Goal: Information Seeking & Learning: Understand process/instructions

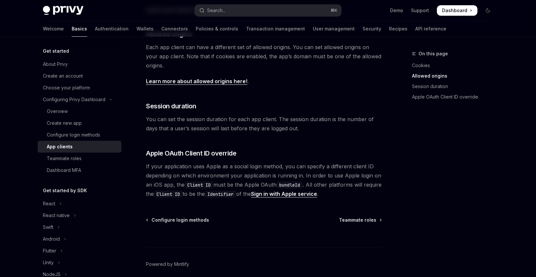
scroll to position [264, 0]
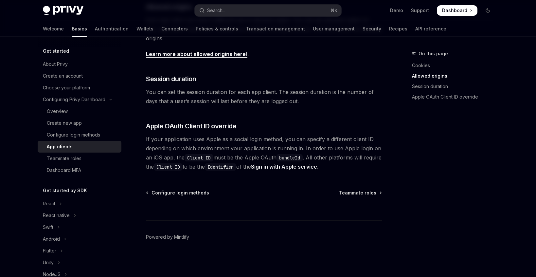
click at [358, 189] on div "Configuring Privy Dashboard App clients OpenAI Open in ChatGPT OpenAI Open in C…" at bounding box center [202, 31] width 361 height 491
click at [363, 191] on span "Teammate roles" at bounding box center [357, 193] width 37 height 7
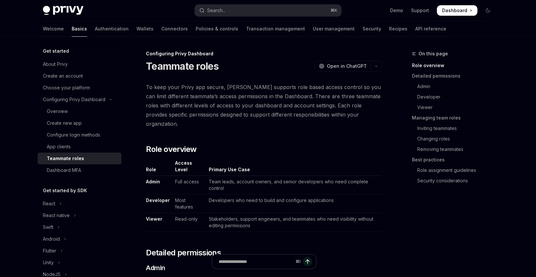
click at [362, 194] on td "Developers who need to build and configure applications" at bounding box center [294, 203] width 176 height 19
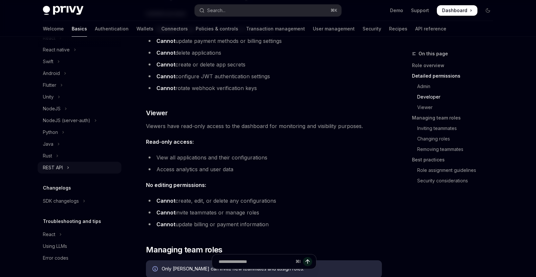
scroll to position [166, 0]
click at [58, 171] on div "REST API" at bounding box center [53, 168] width 20 height 8
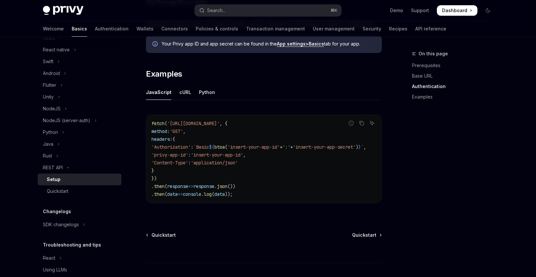
scroll to position [311, 0]
click at [364, 233] on span "Quickstart" at bounding box center [364, 234] width 24 height 7
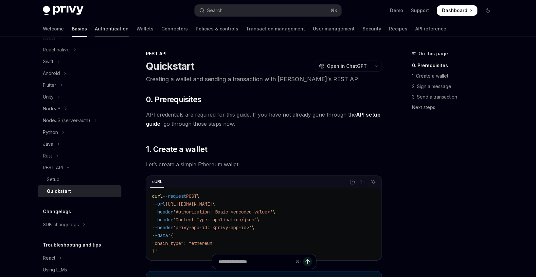
click at [95, 28] on link "Authentication" at bounding box center [112, 29] width 34 height 16
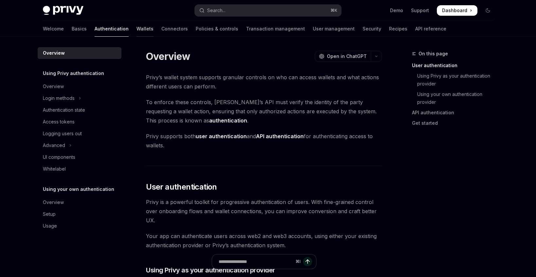
click at [137, 32] on link "Wallets" at bounding box center [145, 29] width 17 height 16
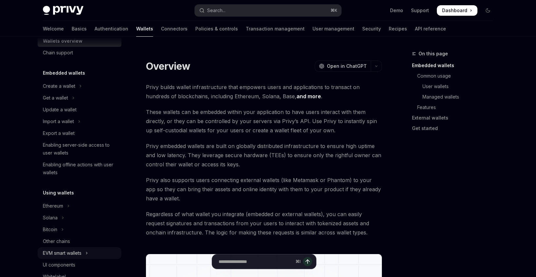
scroll to position [19, 0]
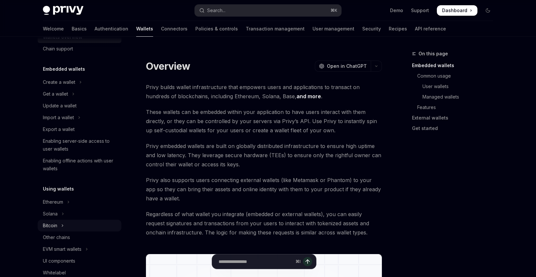
click at [59, 224] on button "Bitcoin" at bounding box center [80, 226] width 84 height 12
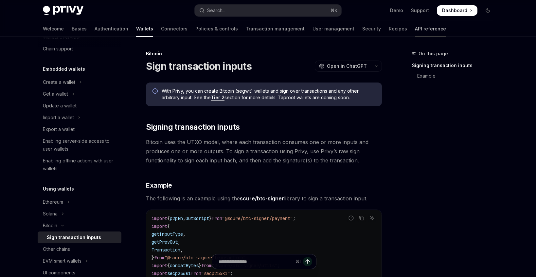
click at [415, 28] on link "API reference" at bounding box center [430, 29] width 31 height 16
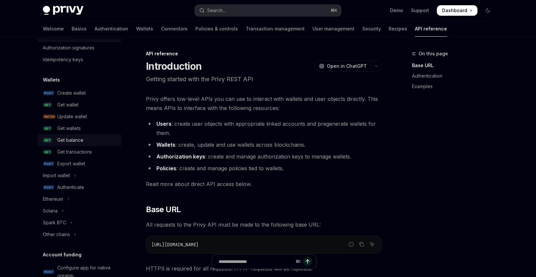
scroll to position [30, 0]
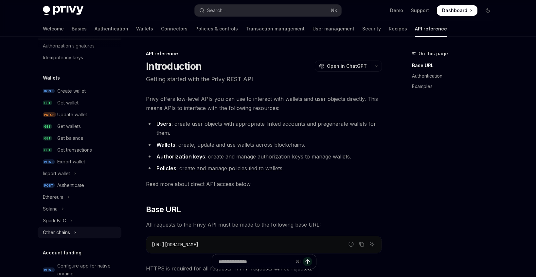
click at [68, 233] on div "Other chains" at bounding box center [56, 233] width 27 height 8
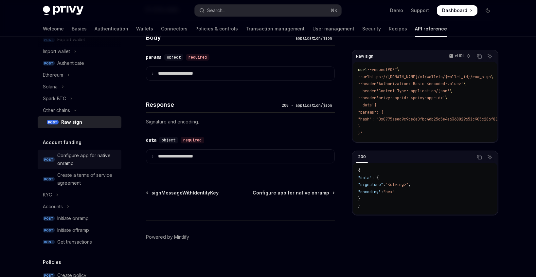
scroll to position [154, 0]
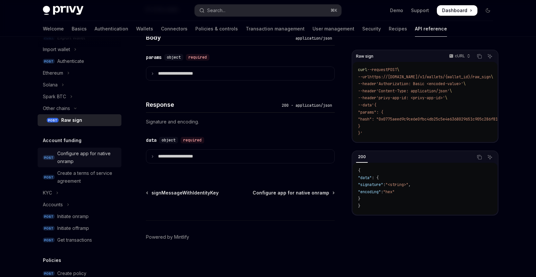
click at [71, 154] on div "Configure app for native onramp" at bounding box center [87, 158] width 60 height 16
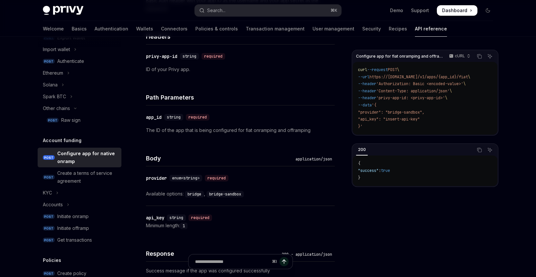
scroll to position [189, 0]
click at [72, 218] on div "Initiate onramp" at bounding box center [72, 216] width 31 height 8
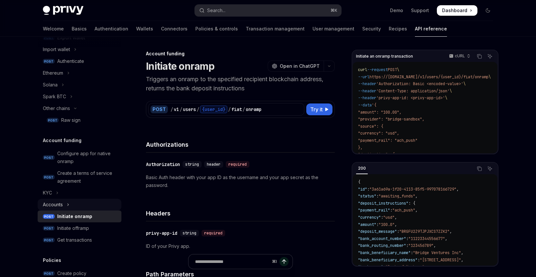
click at [60, 204] on div "Accounts" at bounding box center [53, 205] width 20 height 8
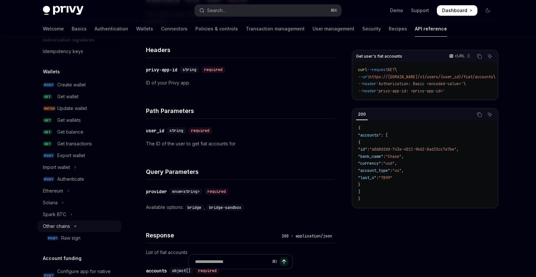
scroll to position [36, 0]
click at [76, 226] on icon "Toggle Other chains section" at bounding box center [75, 226] width 8 height 3
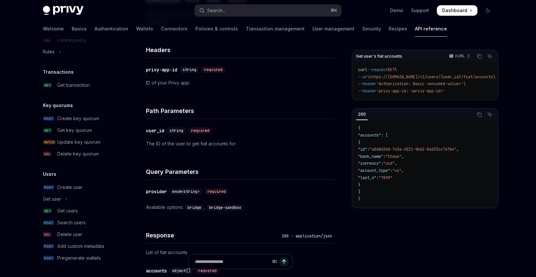
scroll to position [435, 0]
drag, startPoint x: 64, startPoint y: 190, endPoint x: 102, endPoint y: 194, distance: 38.5
click at [64, 190] on div "Create user" at bounding box center [70, 187] width 26 height 8
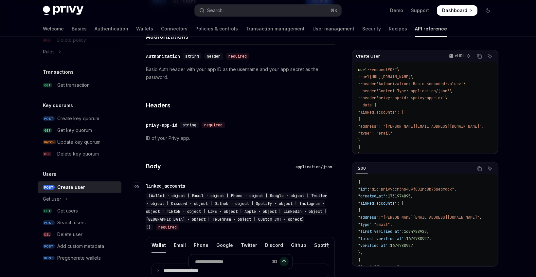
scroll to position [109, 0]
click at [59, 199] on div "Get user" at bounding box center [52, 199] width 18 height 8
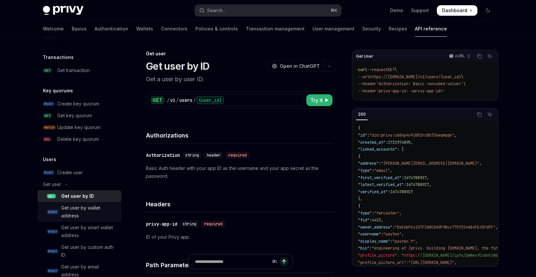
scroll to position [449, 0]
click at [69, 172] on div "Create user" at bounding box center [70, 173] width 26 height 8
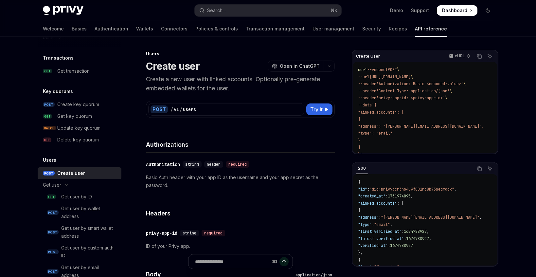
drag, startPoint x: 66, startPoint y: 184, endPoint x: 77, endPoint y: 186, distance: 10.9
click at [66, 184] on icon "Toggle Get user section" at bounding box center [67, 185] width 8 height 3
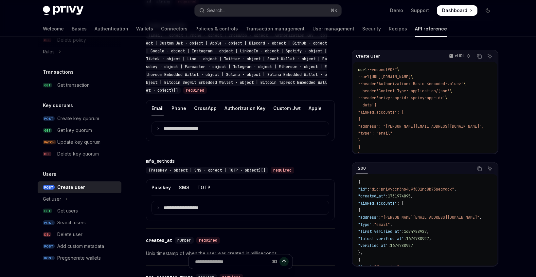
scroll to position [567, 0]
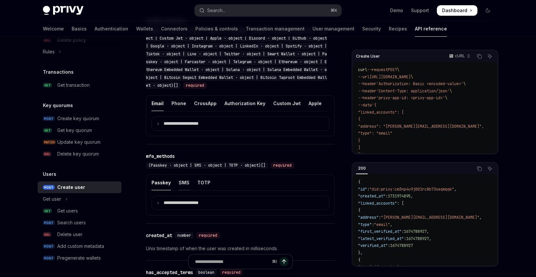
click at [182, 183] on div "SMS" at bounding box center [184, 182] width 11 height 15
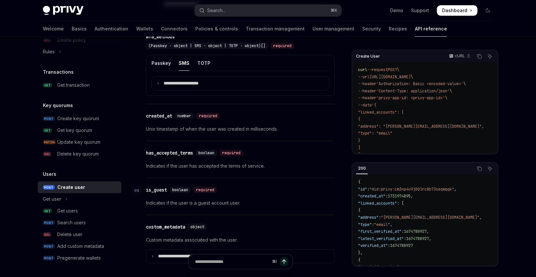
scroll to position [675, 0]
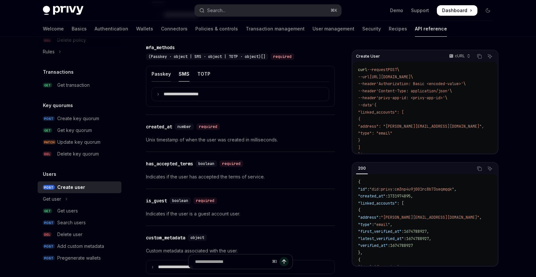
click at [160, 71] on div "Passkey" at bounding box center [161, 73] width 19 height 15
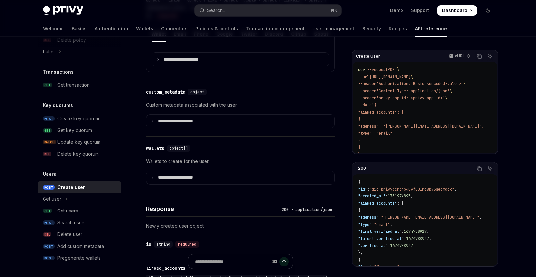
scroll to position [312, 0]
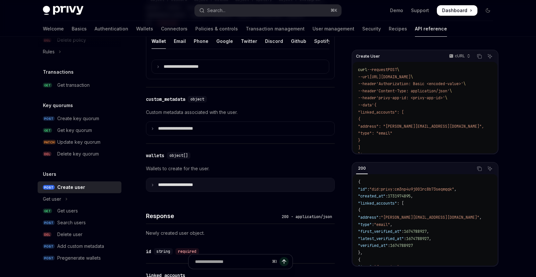
click at [197, 185] on p "**********" at bounding box center [181, 185] width 46 height 6
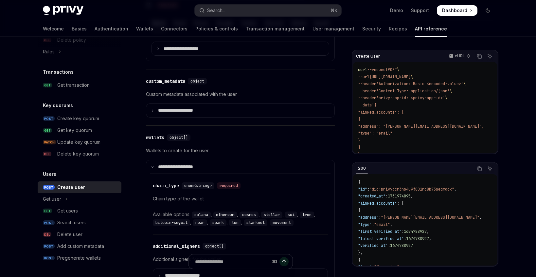
scroll to position [395, 0]
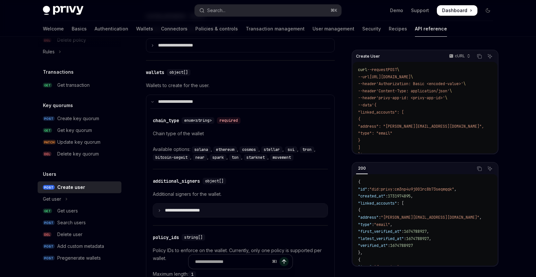
click at [196, 213] on summary "**********" at bounding box center [240, 210] width 174 height 13
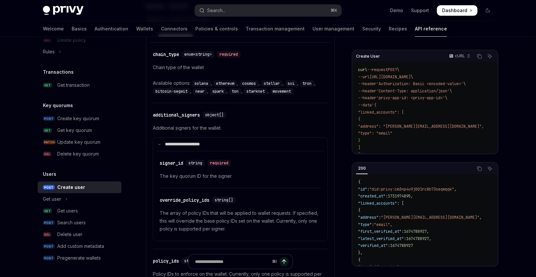
scroll to position [472, 0]
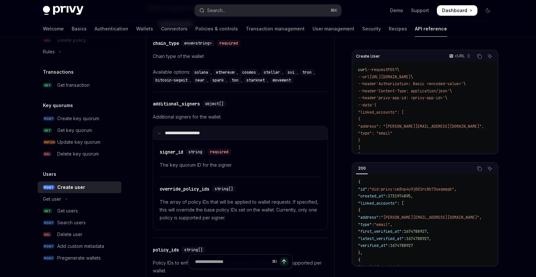
click at [186, 134] on p "**********" at bounding box center [187, 133] width 44 height 6
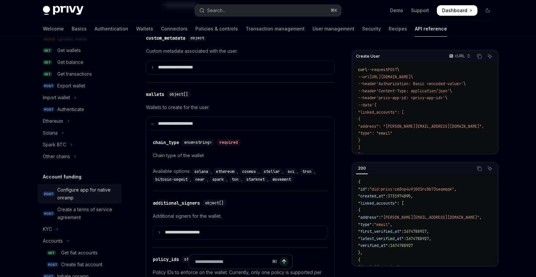
scroll to position [104, 0]
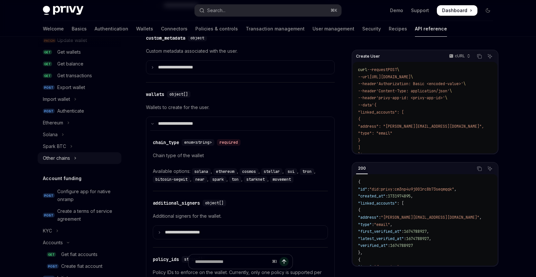
click at [62, 159] on div "Other chains" at bounding box center [56, 158] width 27 height 8
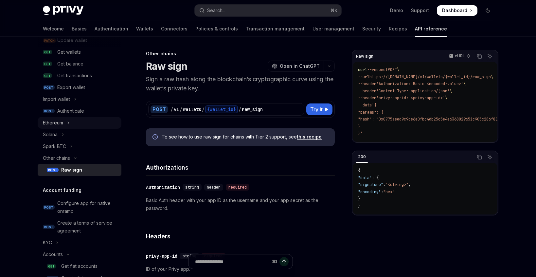
click at [61, 123] on div "Ethereum" at bounding box center [53, 123] width 20 height 8
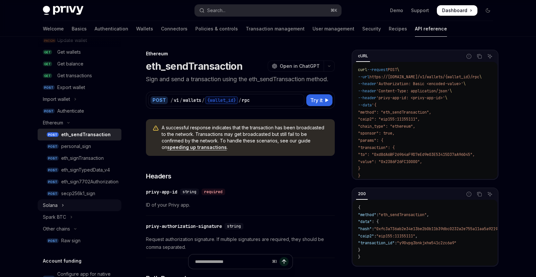
click at [55, 205] on div "Solana" at bounding box center [50, 205] width 15 height 8
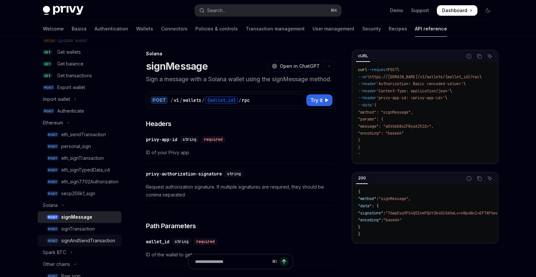
click at [100, 242] on div "signAndSendTransaction" at bounding box center [88, 241] width 54 height 8
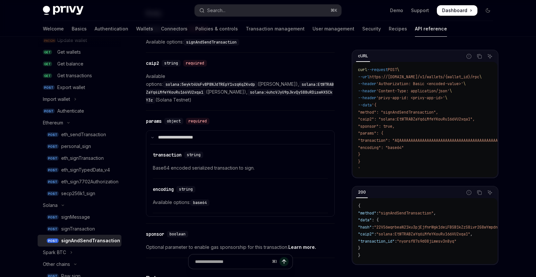
scroll to position [261, 0]
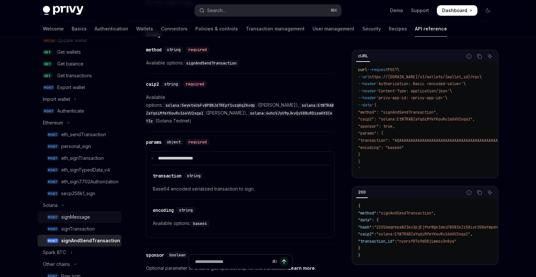
click at [77, 218] on div "signMessage" at bounding box center [75, 217] width 29 height 8
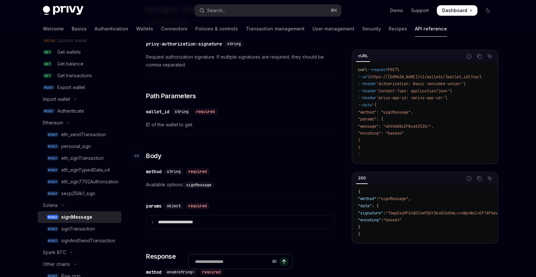
scroll to position [132, 0]
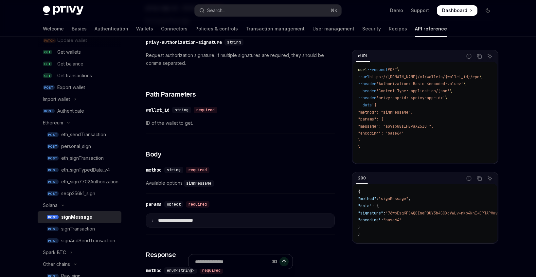
click at [195, 223] on p "**********" at bounding box center [181, 221] width 47 height 6
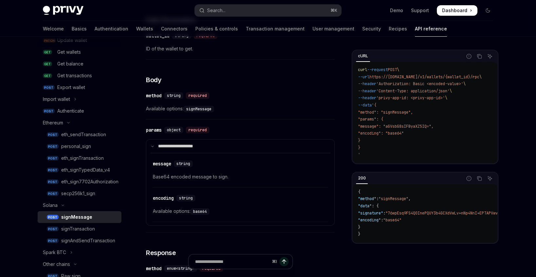
scroll to position [208, 0]
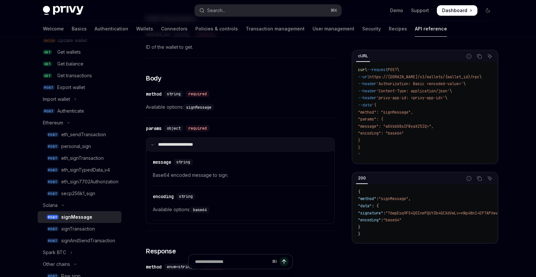
click at [174, 147] on p "**********" at bounding box center [180, 145] width 45 height 6
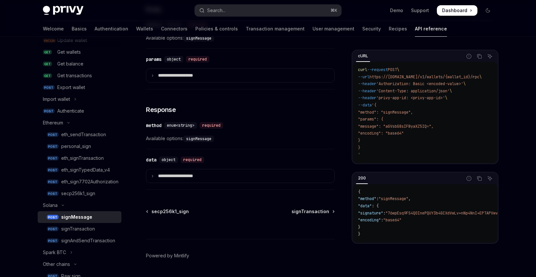
scroll to position [277, 0]
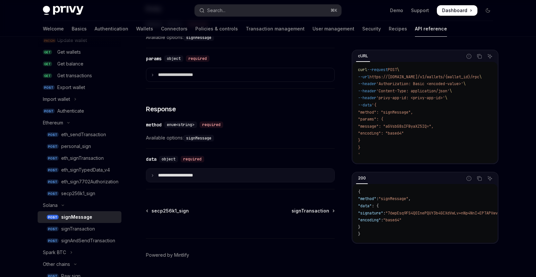
click at [206, 182] on summary "**********" at bounding box center [240, 175] width 188 height 13
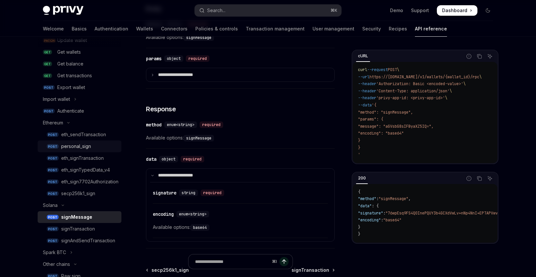
click at [86, 147] on div "personal_sign" at bounding box center [76, 146] width 30 height 8
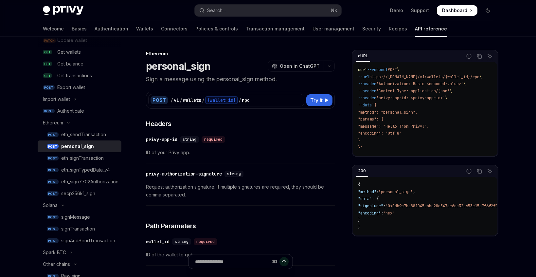
scroll to position [105, 0]
click at [85, 158] on div "eth_signTransaction" at bounding box center [82, 157] width 43 height 8
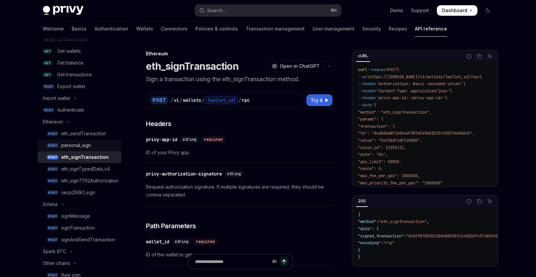
click at [83, 148] on div "personal_sign" at bounding box center [76, 145] width 30 height 8
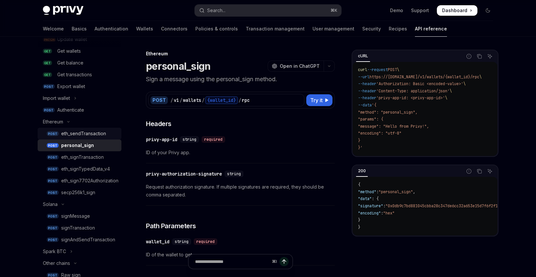
click at [85, 134] on div "eth_sendTransaction" at bounding box center [83, 134] width 45 height 8
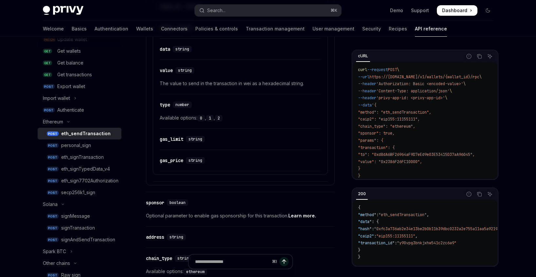
scroll to position [514, 0]
click at [136, 29] on link "Wallets" at bounding box center [144, 29] width 17 height 16
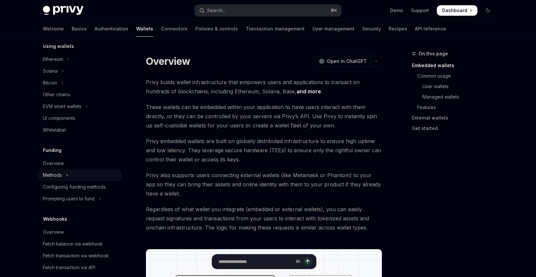
scroll to position [163, 0]
click at [62, 163] on div "Overview" at bounding box center [53, 162] width 21 height 8
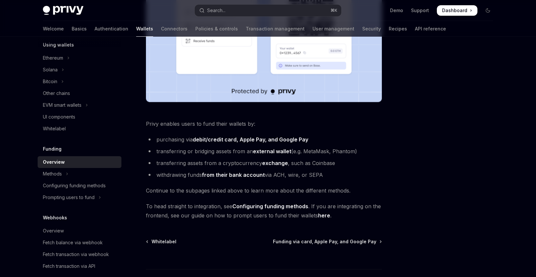
scroll to position [211, 0]
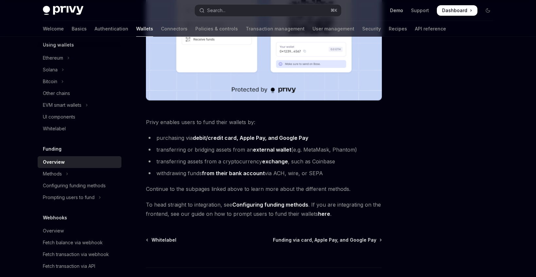
click at [395, 9] on link "Demo" at bounding box center [396, 10] width 13 height 7
click at [61, 116] on div "UI components" at bounding box center [59, 117] width 32 height 8
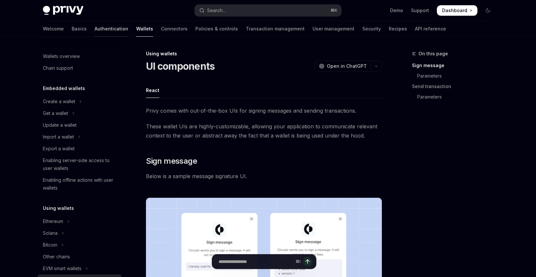
click at [95, 29] on link "Authentication" at bounding box center [112, 29] width 34 height 16
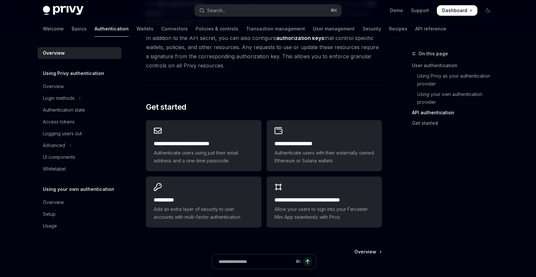
scroll to position [496, 0]
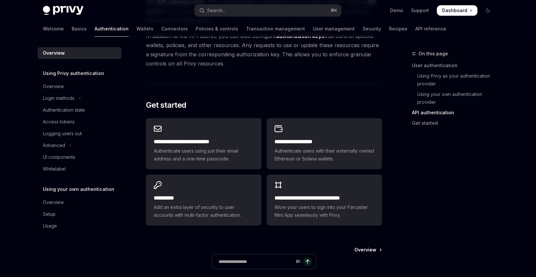
click at [368, 249] on span "Overview" at bounding box center [366, 250] width 22 height 7
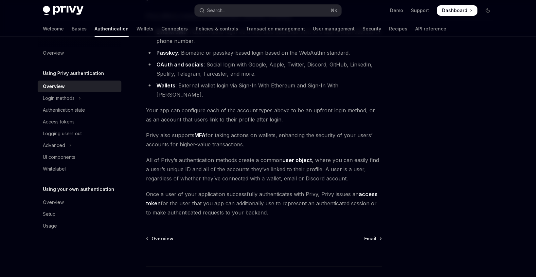
scroll to position [83, 0]
click at [59, 98] on div "Login methods" at bounding box center [59, 98] width 32 height 8
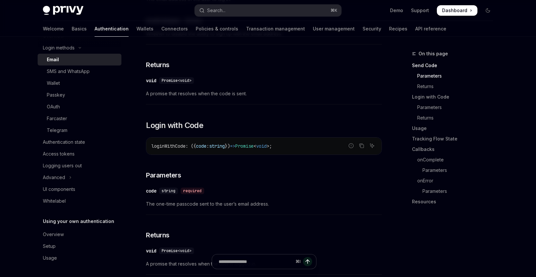
scroll to position [50, 0]
click at [82, 222] on h5 "Using your own authentication" at bounding box center [78, 221] width 71 height 8
drag, startPoint x: 49, startPoint y: 237, endPoint x: 84, endPoint y: 235, distance: 34.4
click at [49, 237] on div "Overview" at bounding box center [53, 234] width 21 height 8
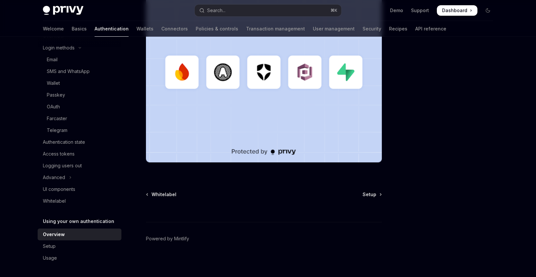
scroll to position [215, 0]
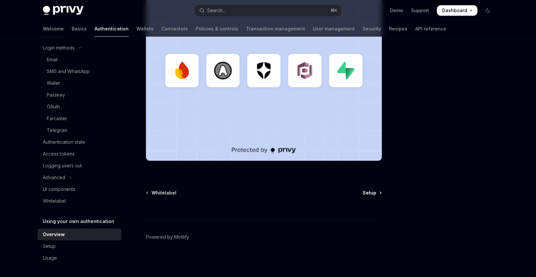
click at [375, 193] on span "Setup" at bounding box center [370, 193] width 14 height 7
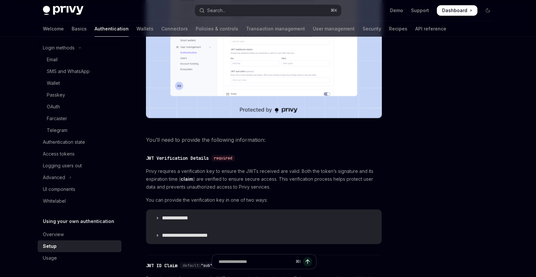
scroll to position [232, 0]
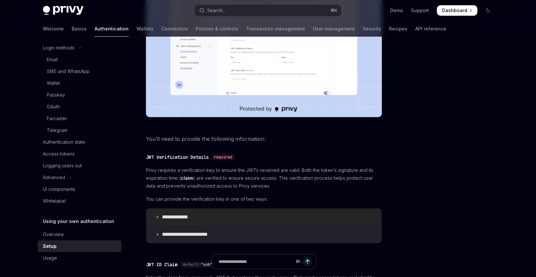
click at [174, 215] on p "**********" at bounding box center [181, 217] width 39 height 7
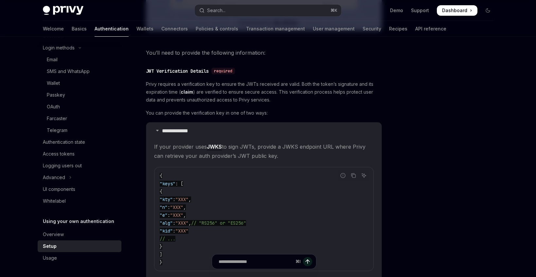
scroll to position [329, 0]
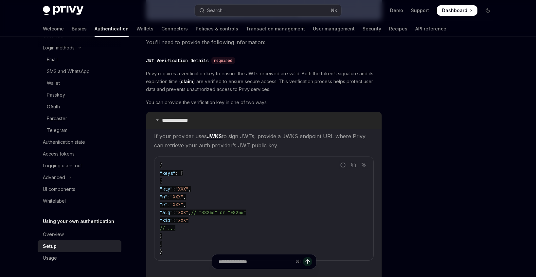
click at [178, 119] on p "**********" at bounding box center [181, 120] width 39 height 7
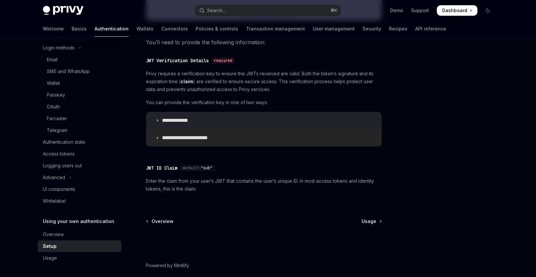
click at [182, 138] on p "**********" at bounding box center [190, 138] width 56 height 7
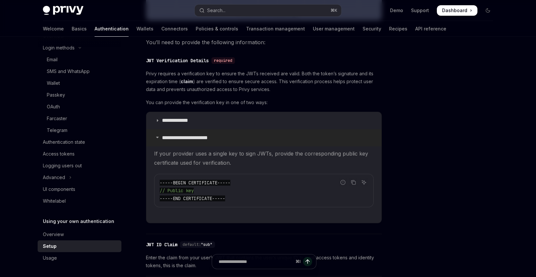
click at [197, 137] on p "**********" at bounding box center [190, 138] width 56 height 7
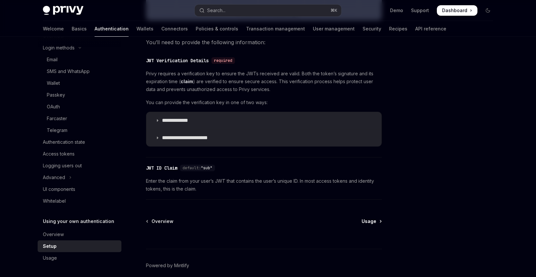
click at [373, 219] on span "Usage" at bounding box center [369, 221] width 15 height 7
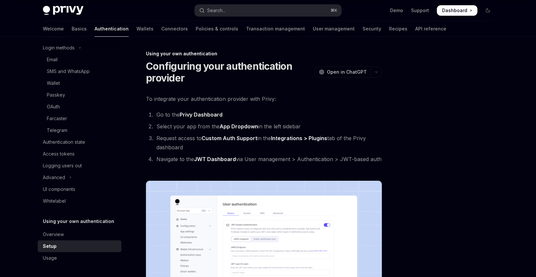
type textarea "*"
